Goal: Task Accomplishment & Management: Manage account settings

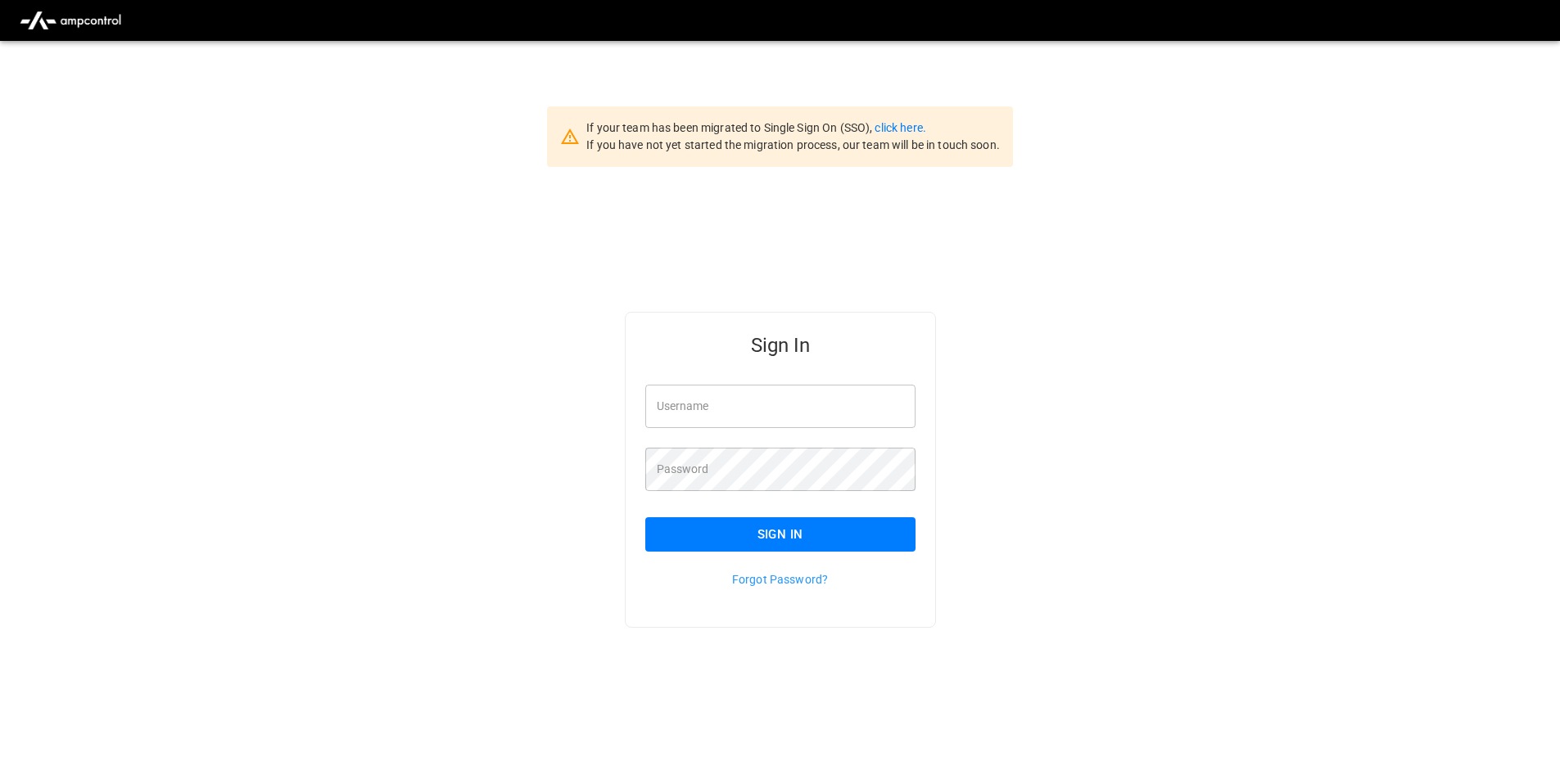
type input "**********"
click at [783, 519] on button "Sign In" at bounding box center [780, 534] width 270 height 34
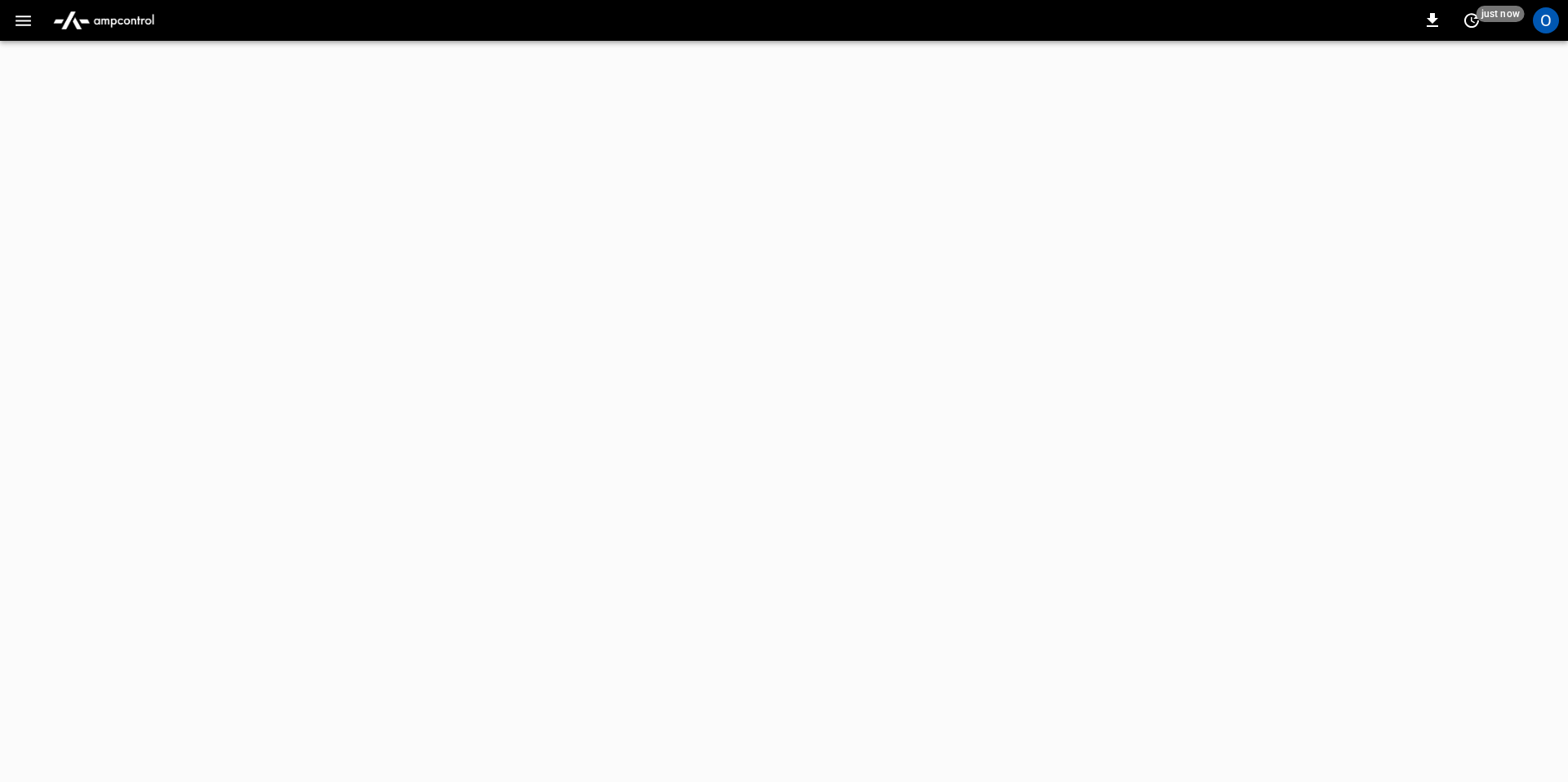
drag, startPoint x: 1540, startPoint y: 17, endPoint x: 1539, endPoint y: 26, distance: 9.1
click at [1540, 17] on div "O" at bounding box center [1546, 20] width 26 height 26
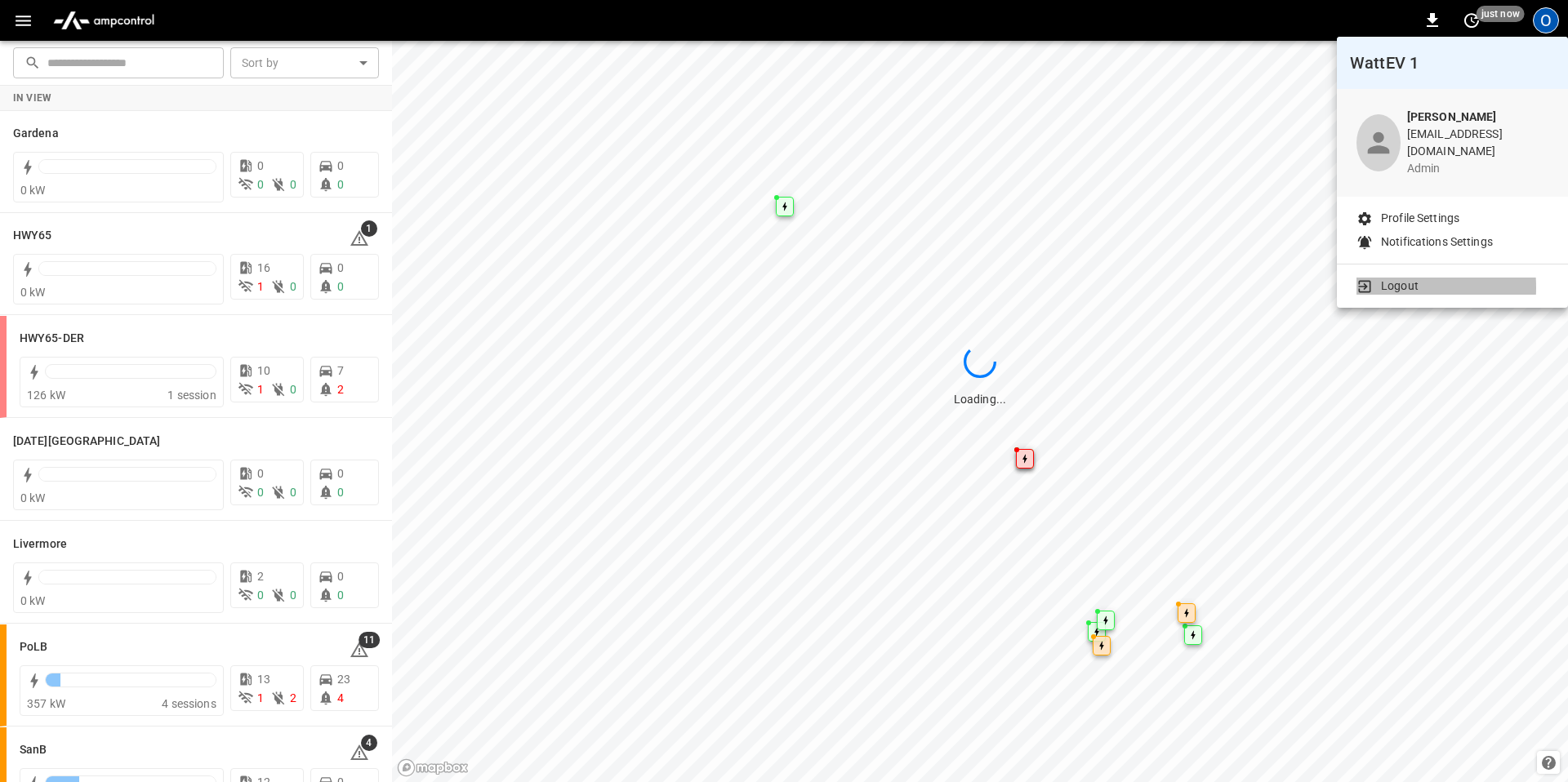
click at [1378, 278] on li "Logout" at bounding box center [1452, 286] width 192 height 17
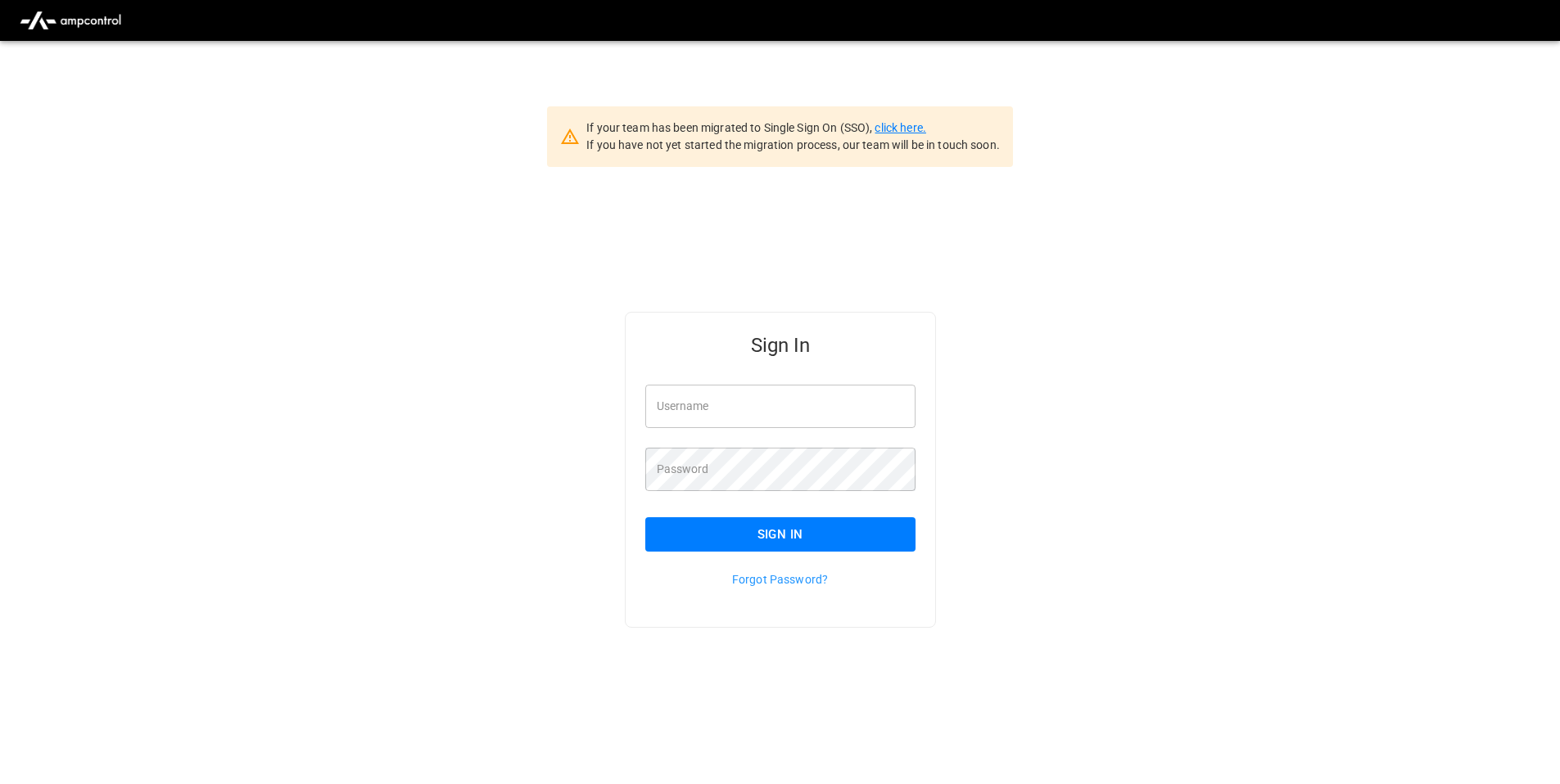
type input "**********"
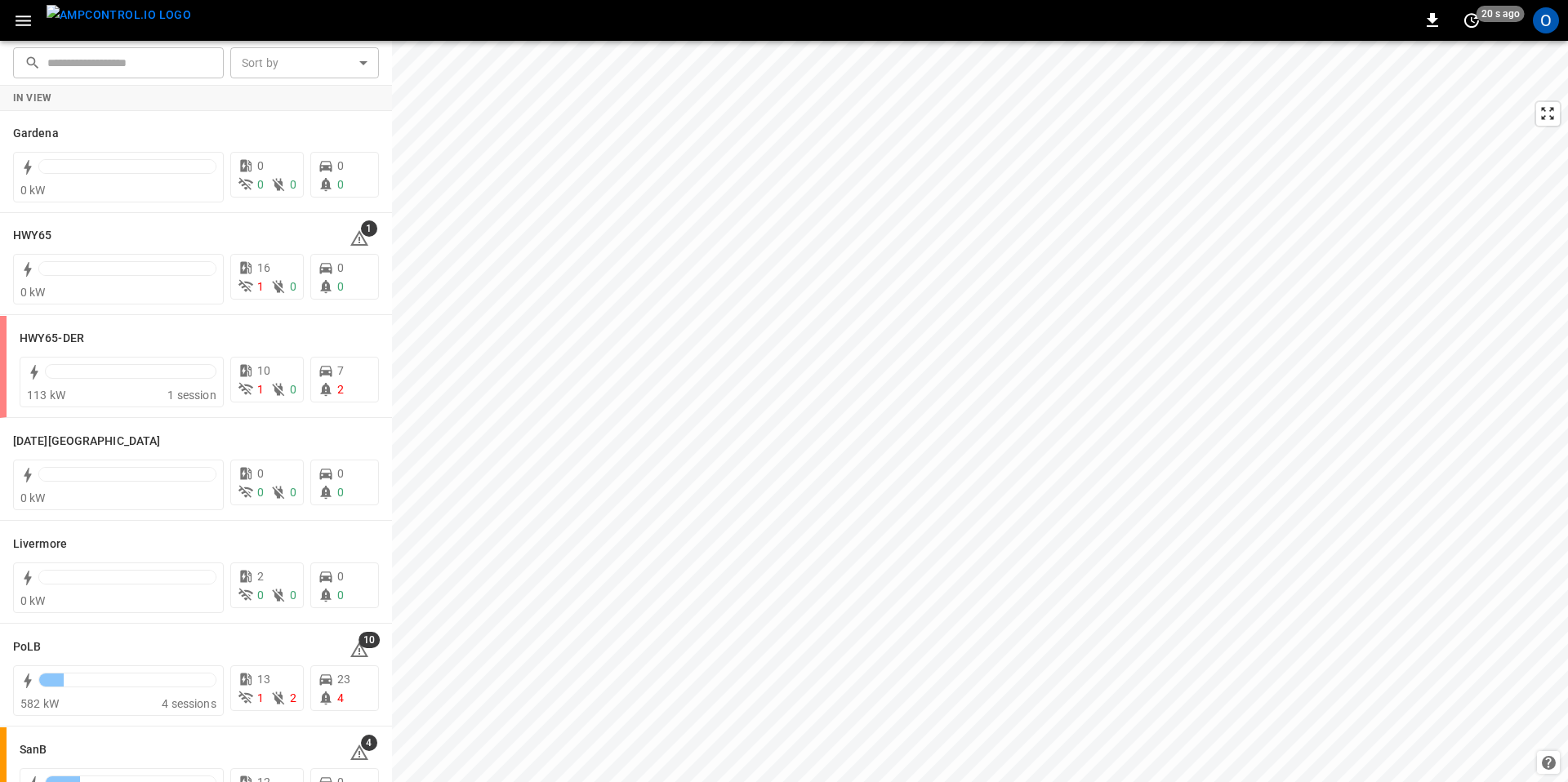
click at [29, 20] on icon "button" at bounding box center [23, 21] width 16 height 11
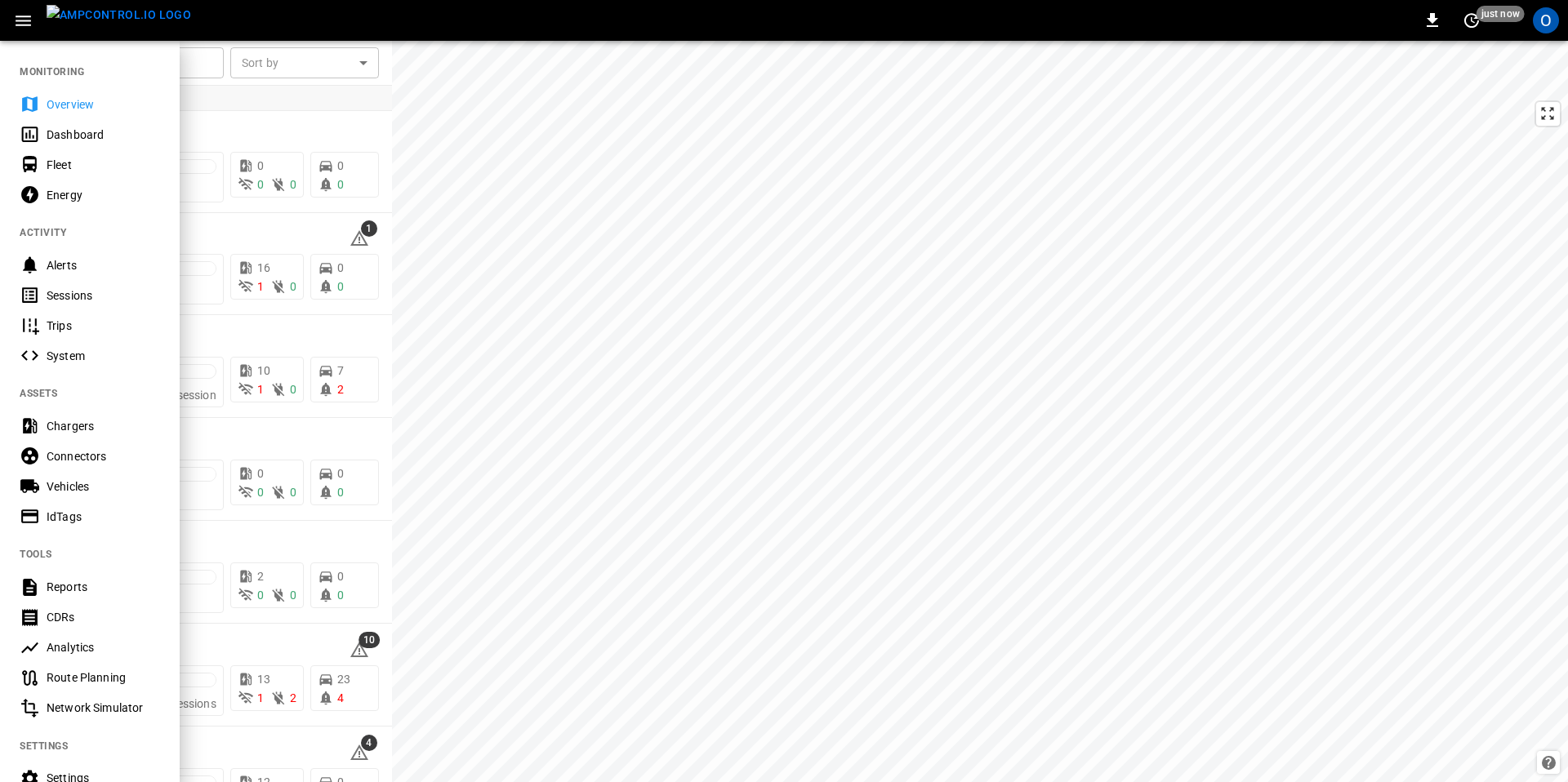
click at [1560, 17] on div "O" at bounding box center [1546, 20] width 31 height 31
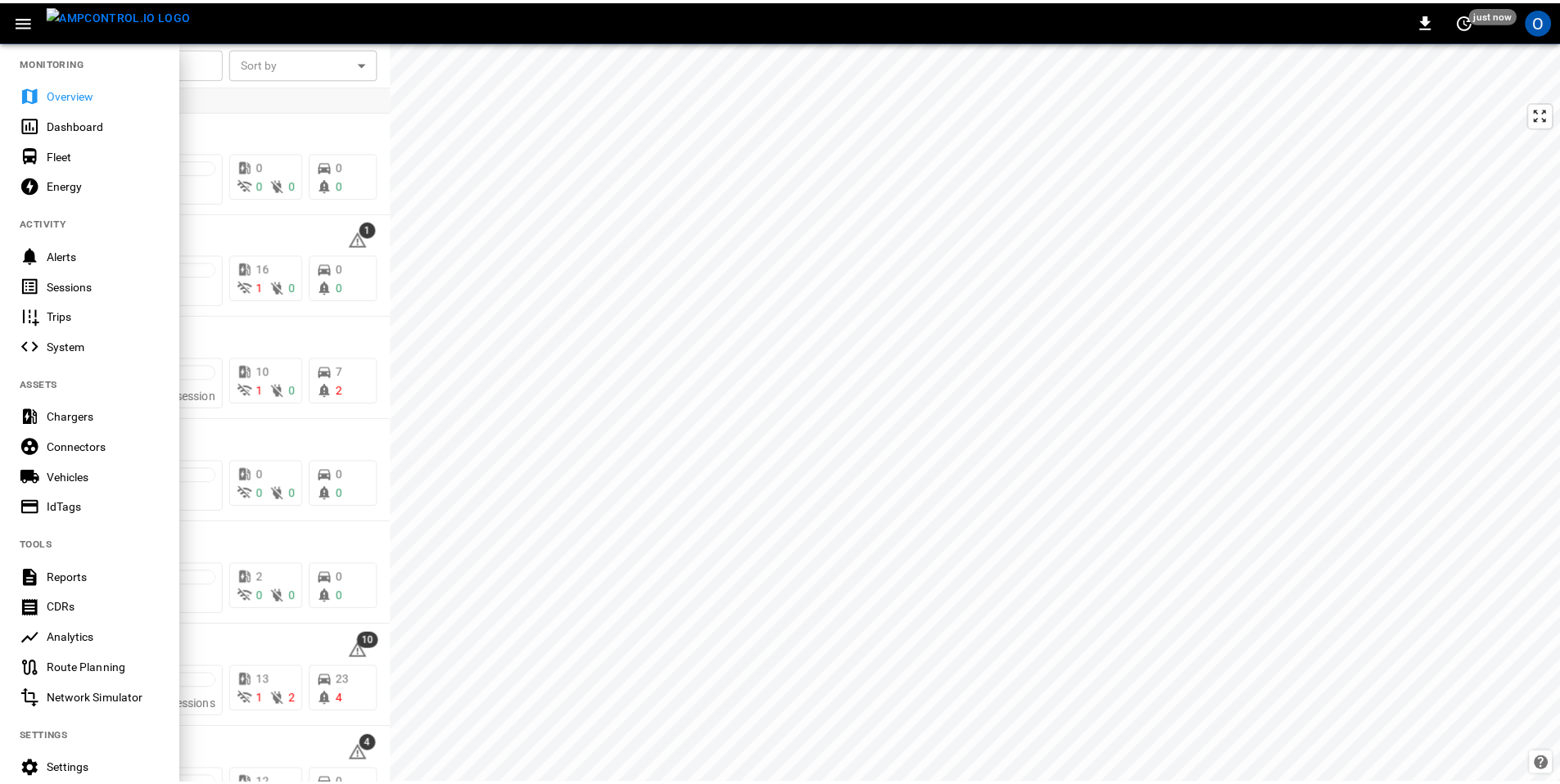
scroll to position [163, 0]
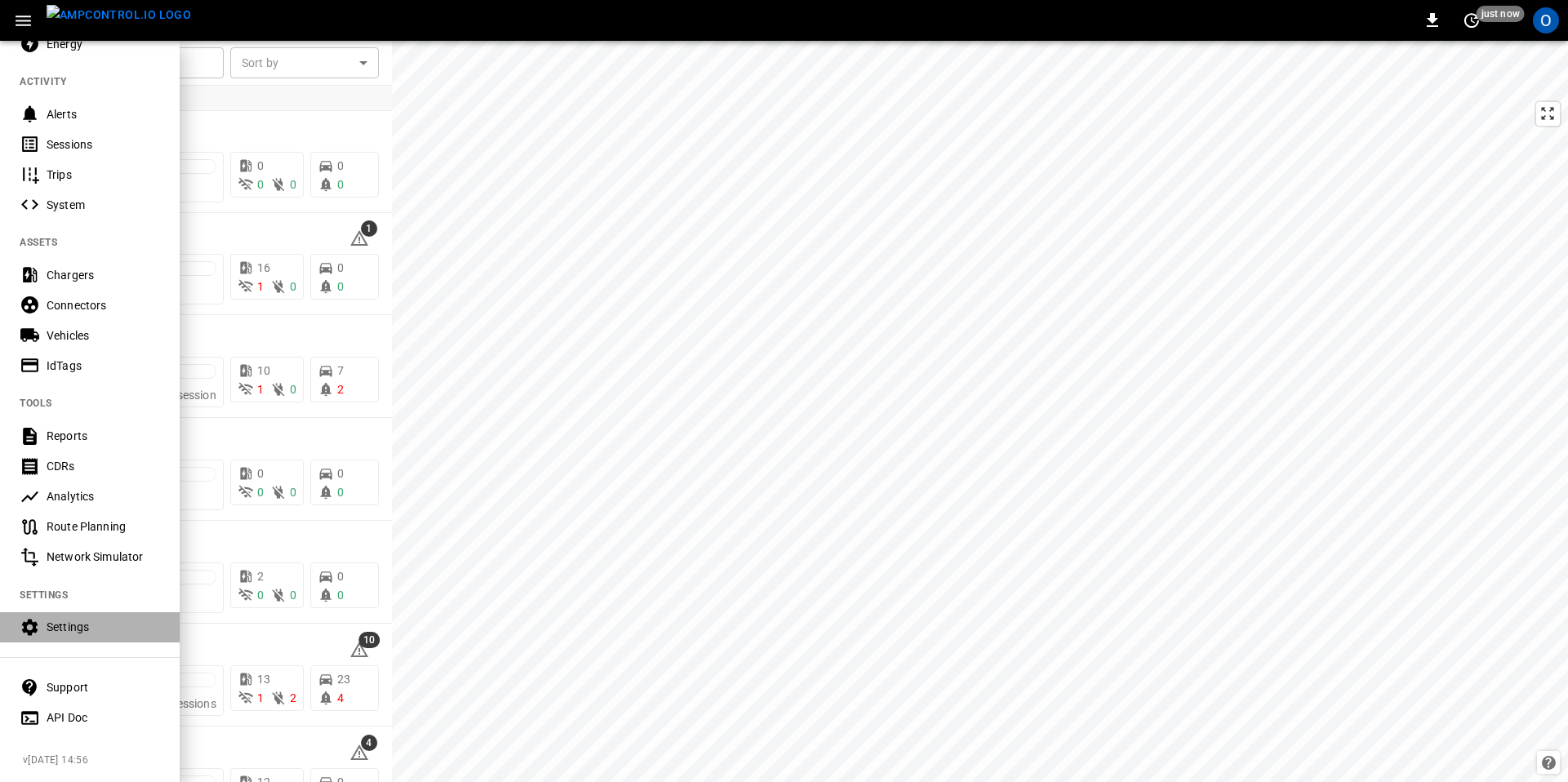
click at [26, 623] on icon at bounding box center [29, 627] width 20 height 20
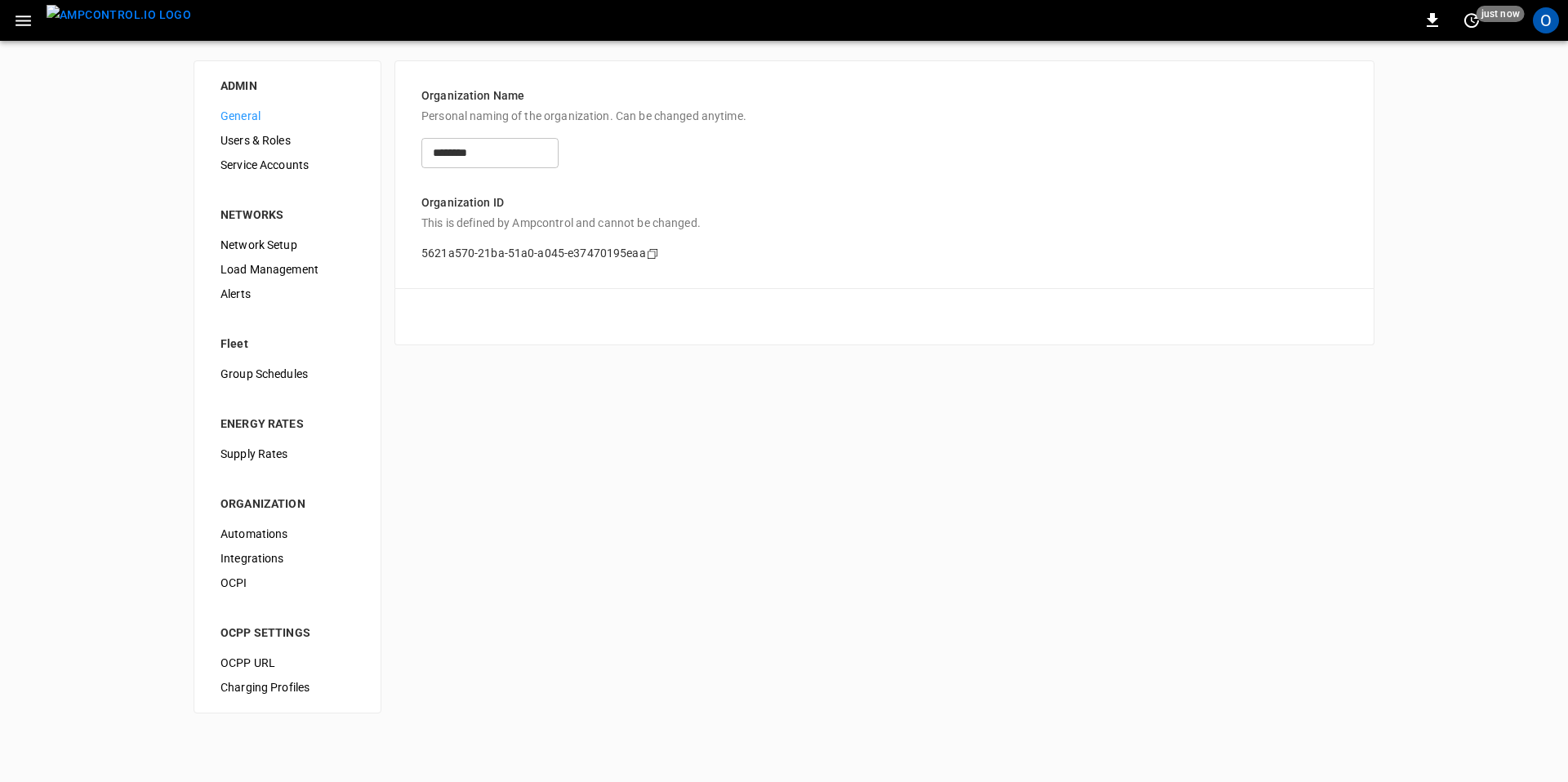
click at [261, 132] on span "Users & Roles" at bounding box center [288, 141] width 134 height 17
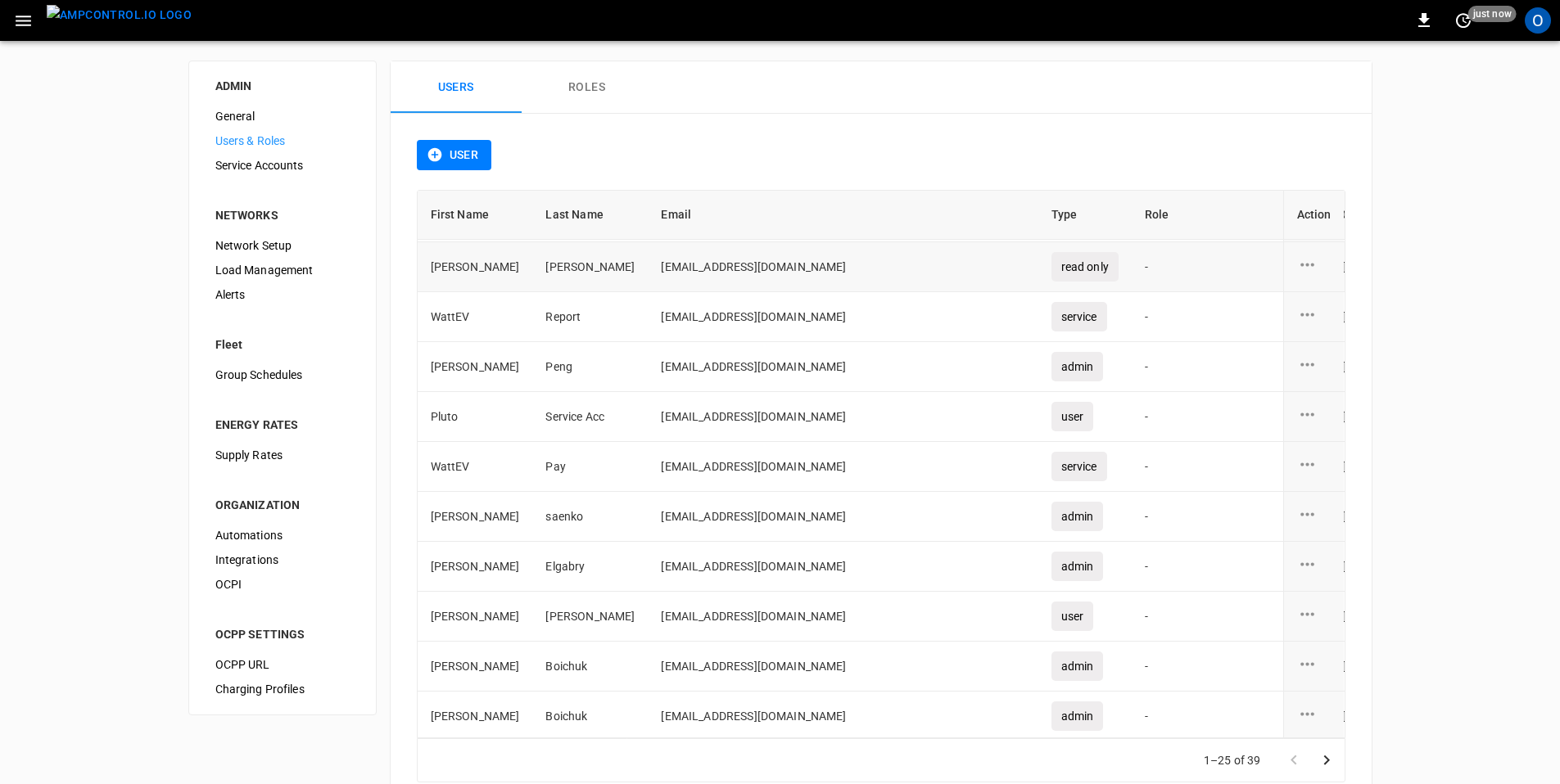
scroll to position [19, 0]
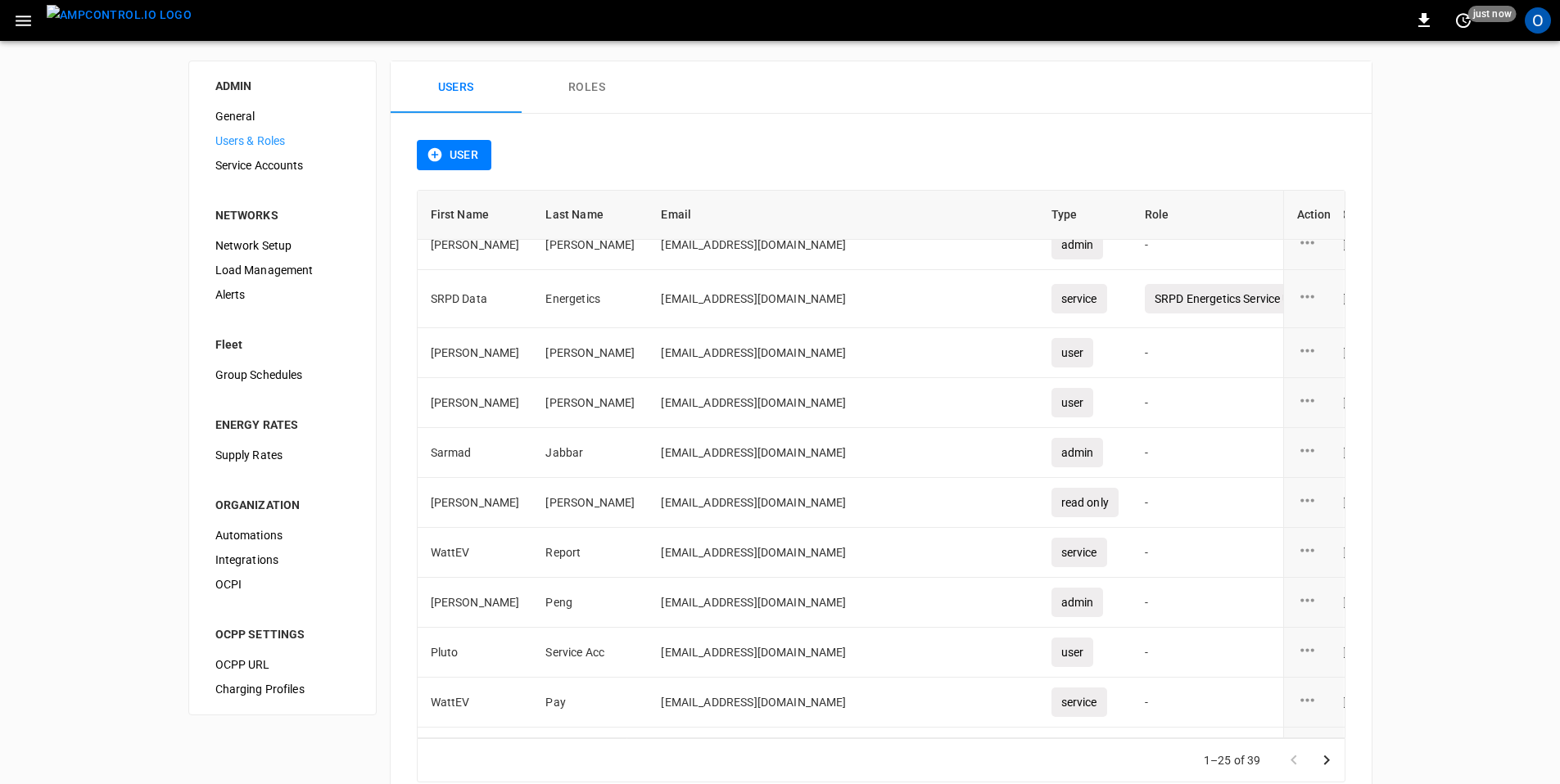
click at [1297, 503] on icon "user action options" at bounding box center [1307, 501] width 20 height 20
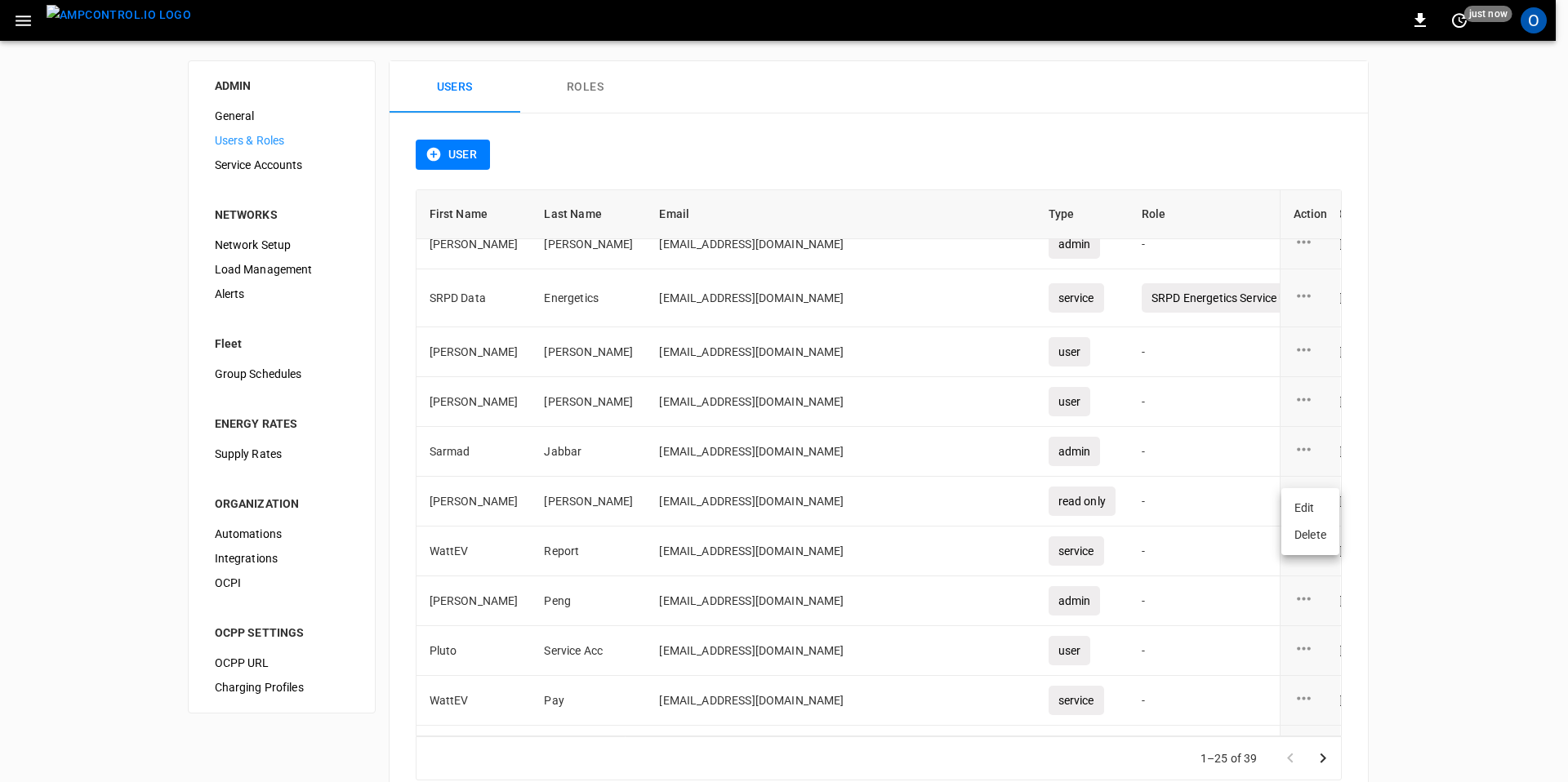
click at [1302, 512] on li "Edit" at bounding box center [1309, 508] width 58 height 27
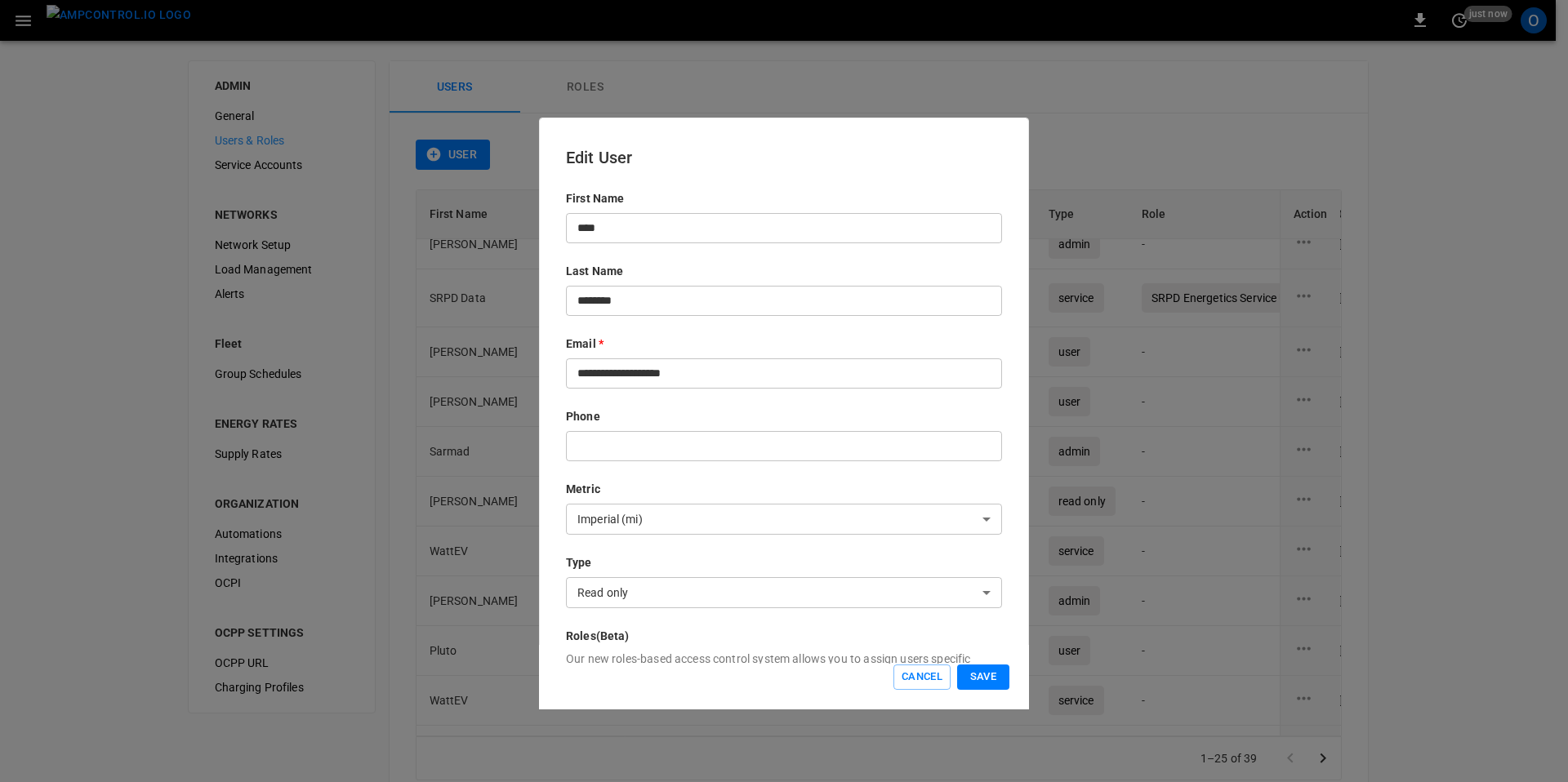
click at [649, 589] on body "0 just now O ADMIN General Users & Roles Service Accounts NETWORKS Network Setu…" at bounding box center [784, 413] width 1568 height 827
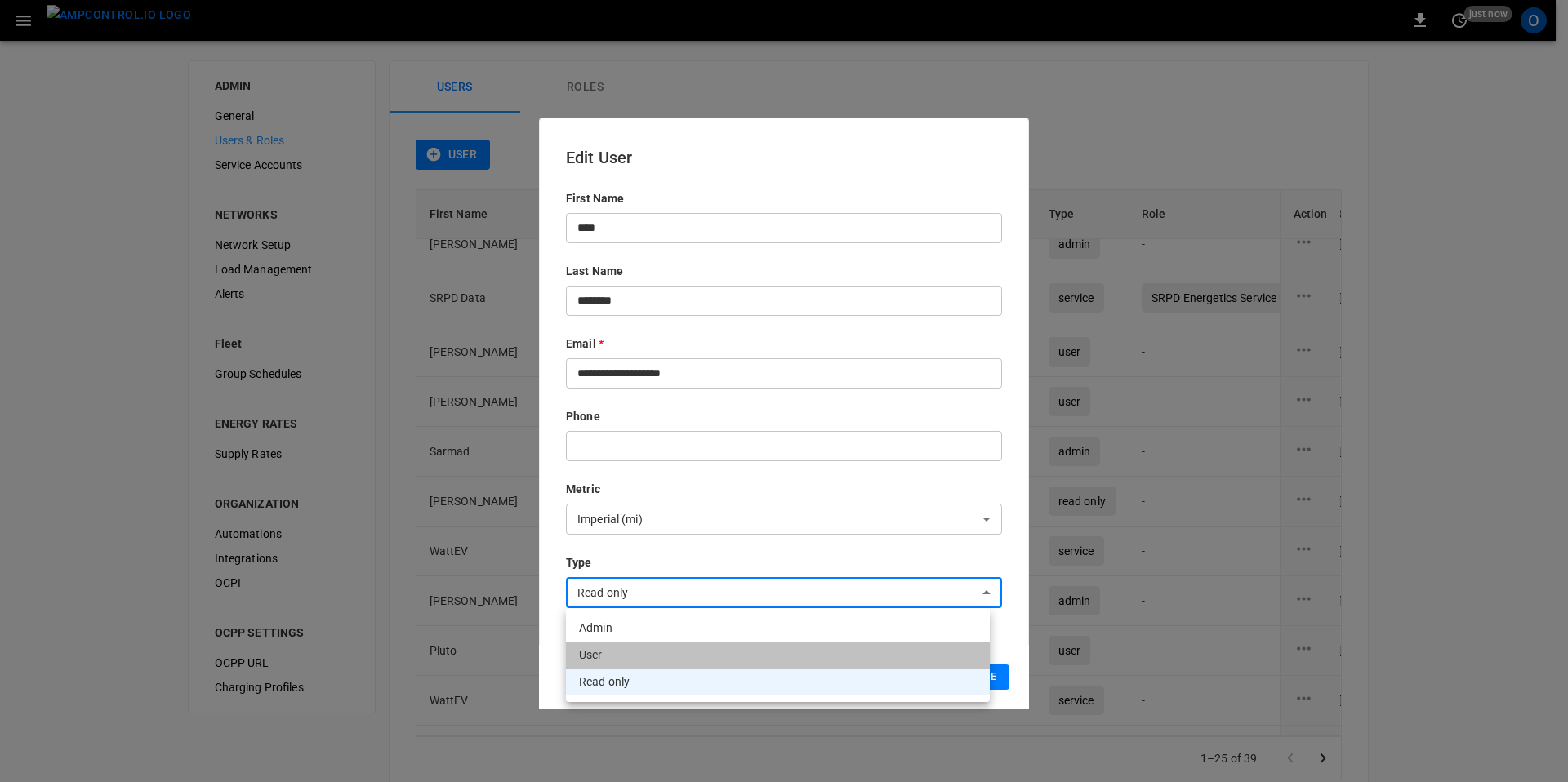
click at [605, 650] on li "User" at bounding box center [778, 655] width 424 height 27
type input "****"
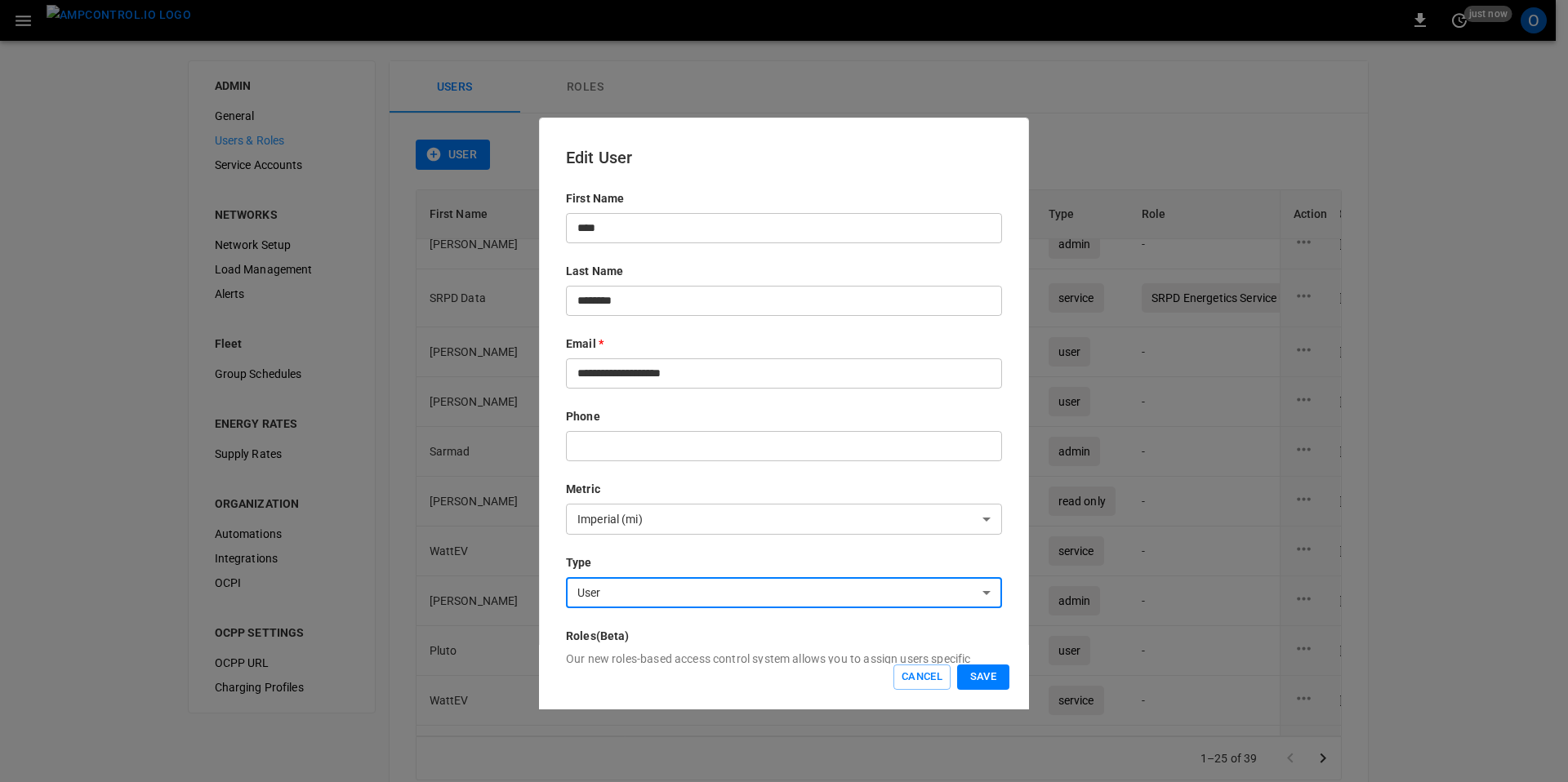
click at [990, 680] on button "Save" at bounding box center [983, 677] width 52 height 26
